Goal: Task Accomplishment & Management: Use online tool/utility

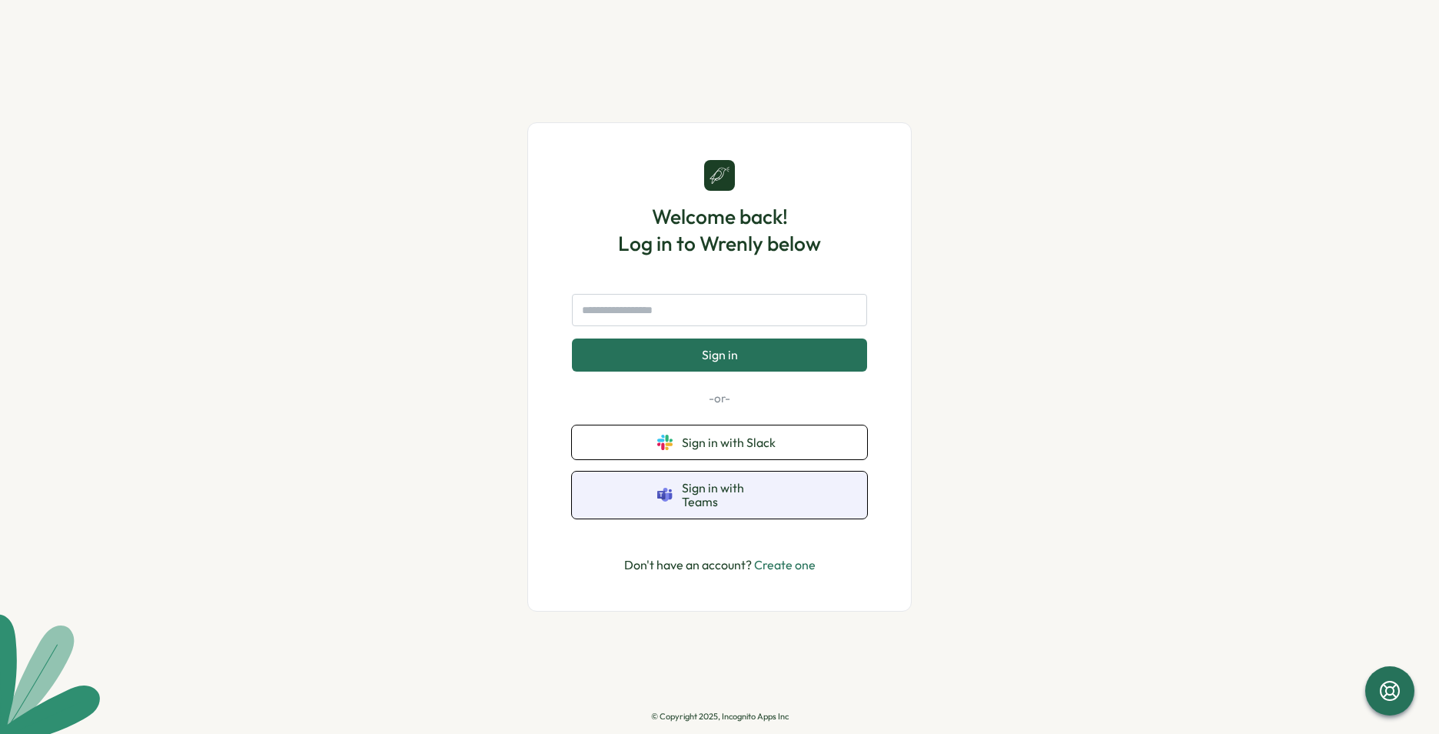
click at [757, 501] on span "Sign in with Teams" at bounding box center [732, 495] width 100 height 28
click at [655, 486] on button "Sign in with Teams" at bounding box center [719, 494] width 295 height 47
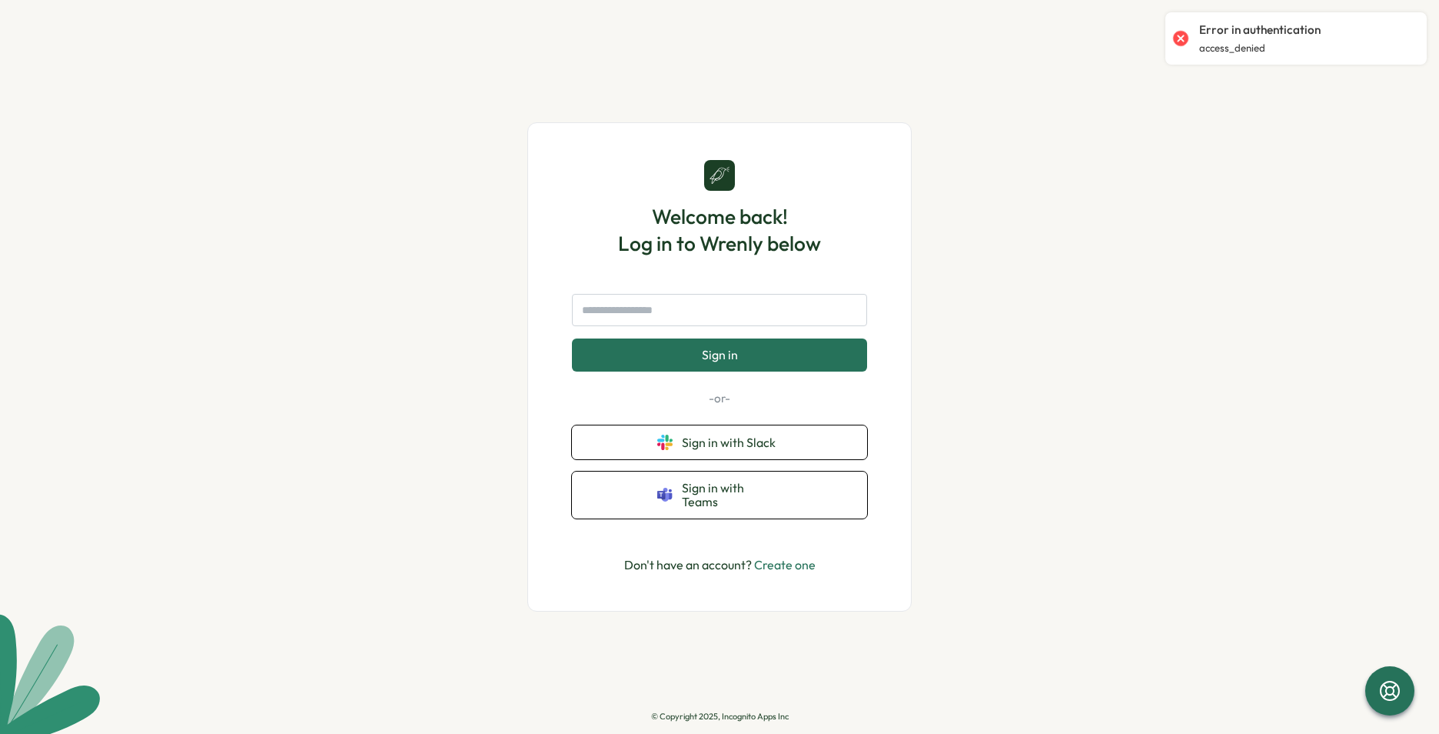
click at [789, 557] on link "Create one" at bounding box center [785, 564] width 62 height 15
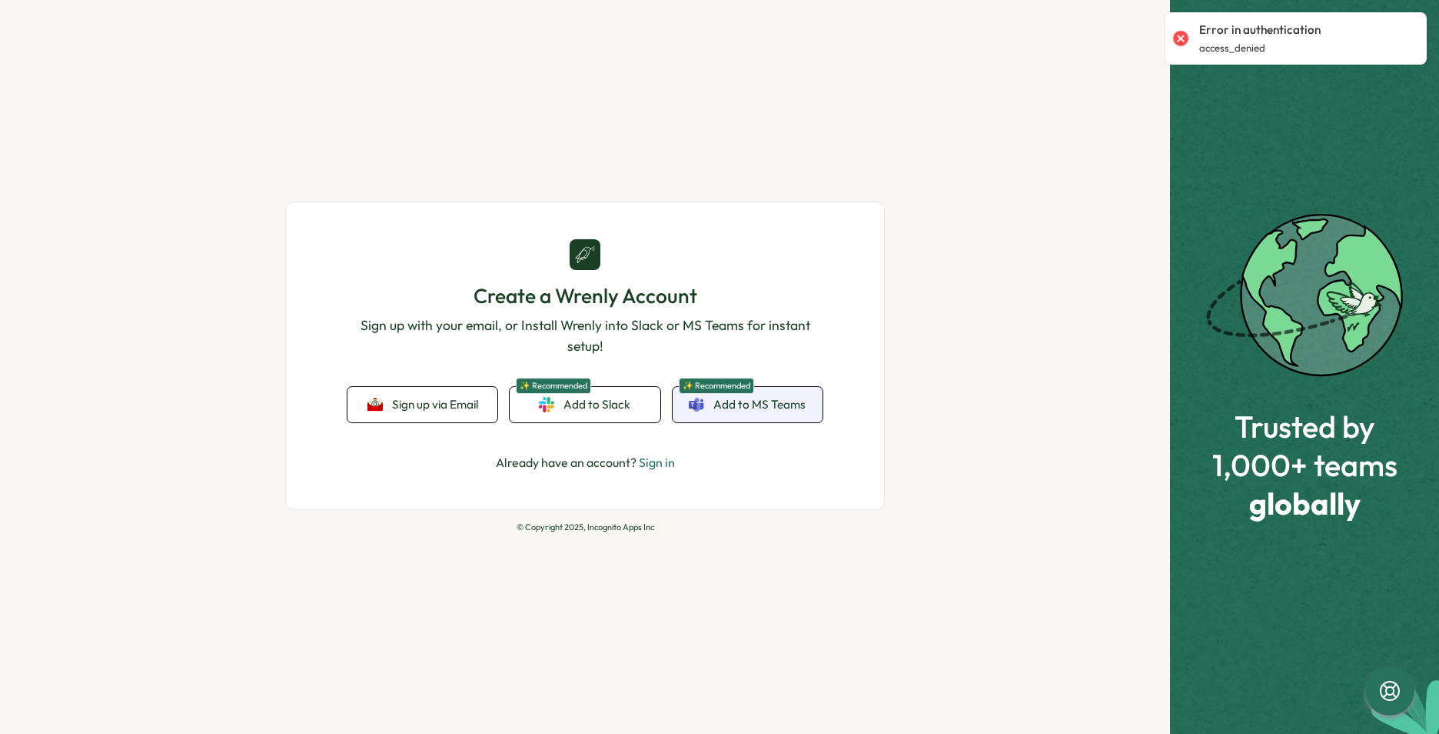
click at [744, 401] on span "Add to MS Teams" at bounding box center [760, 404] width 92 height 17
